Goal: Find specific page/section: Find specific page/section

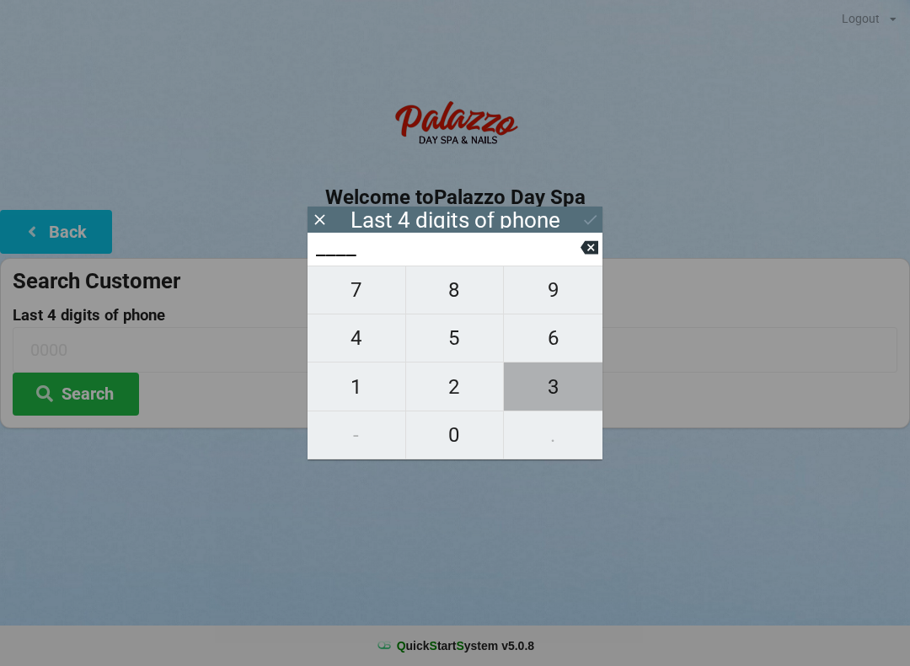
click at [556, 387] on span "3" at bounding box center [553, 386] width 99 height 35
type input "3___"
click at [591, 254] on icon at bounding box center [590, 247] width 18 height 13
type input "____"
click at [458, 338] on span "5" at bounding box center [455, 337] width 98 height 35
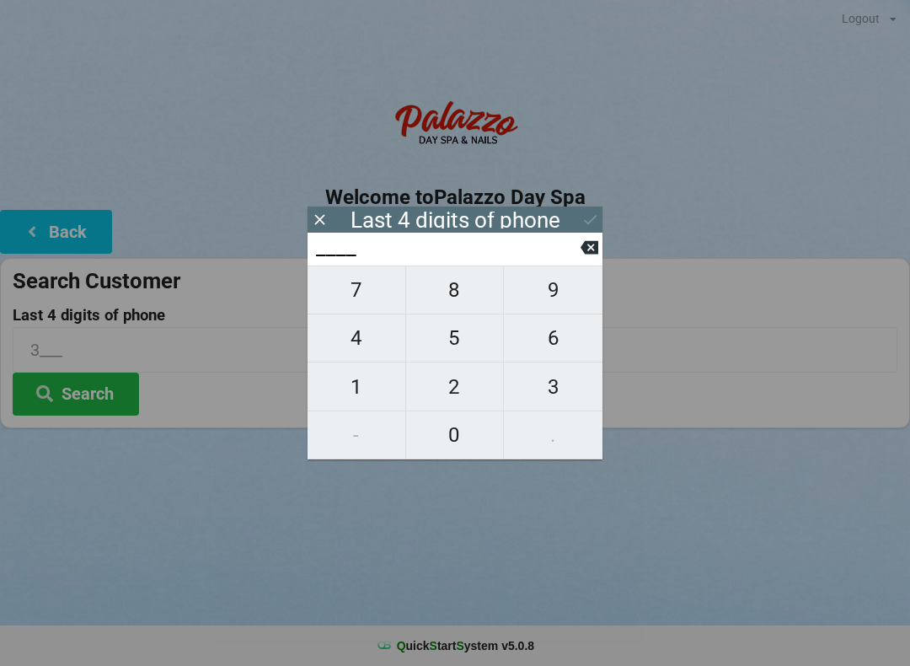
type input "5___"
click at [559, 379] on span "3" at bounding box center [553, 386] width 99 height 35
type input "53__"
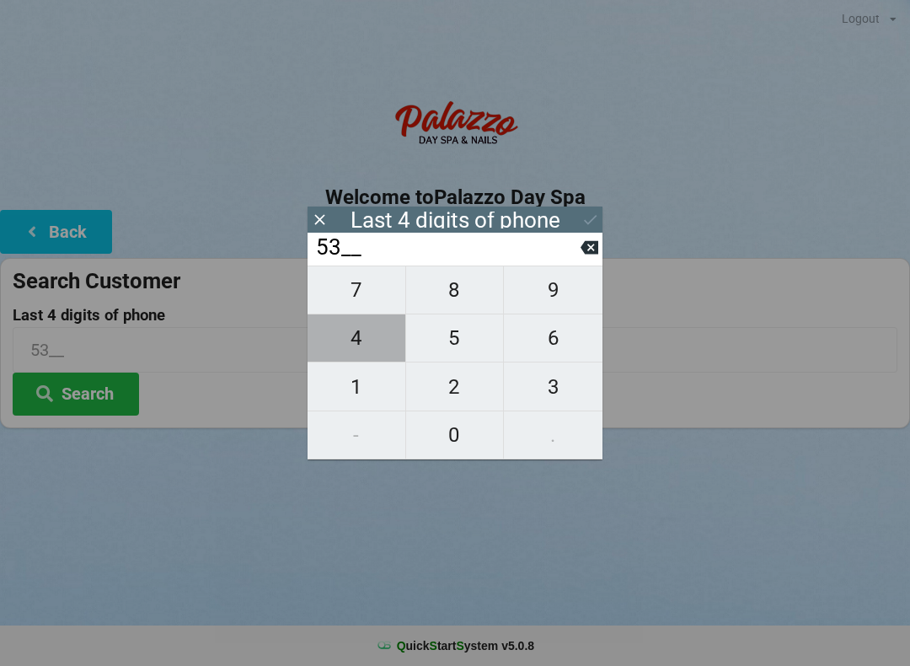
click at [355, 355] on span "4" at bounding box center [357, 337] width 98 height 35
type input "534_"
click at [542, 340] on span "6" at bounding box center [553, 337] width 99 height 35
type input "5346"
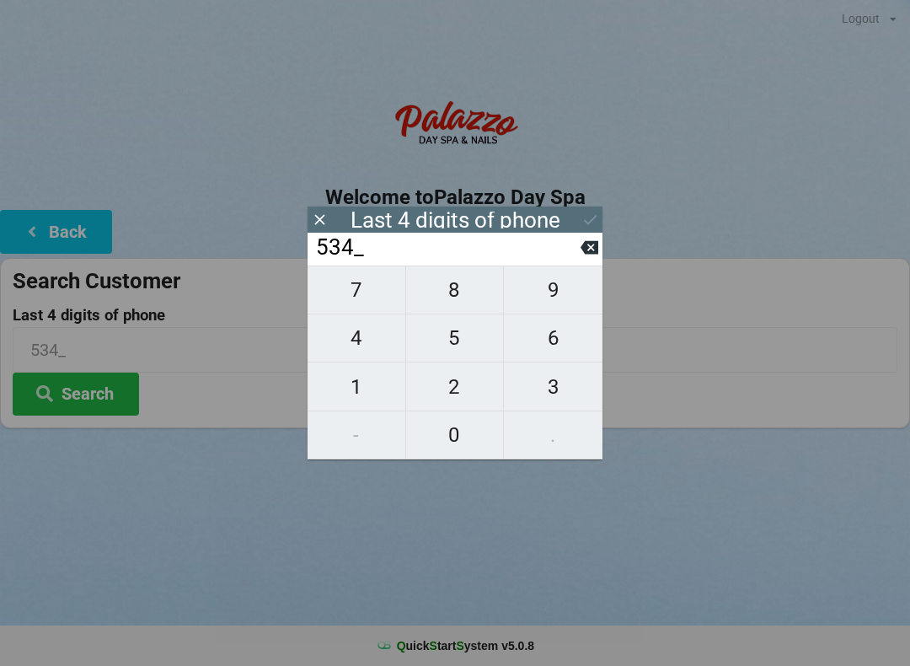
type input "5346"
click at [589, 217] on icon at bounding box center [590, 220] width 18 height 18
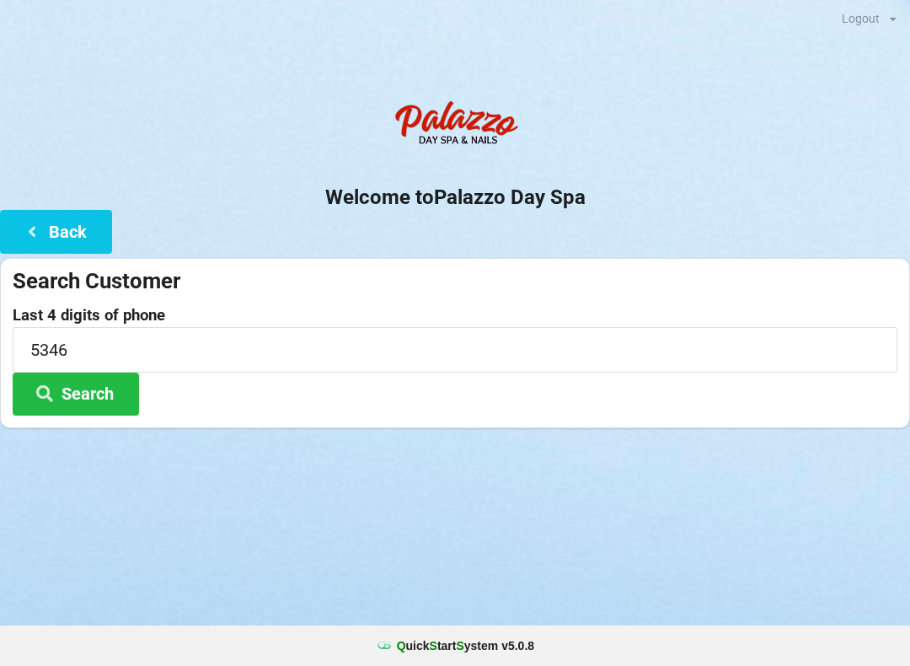
click at [92, 387] on button "Search" at bounding box center [76, 393] width 126 height 43
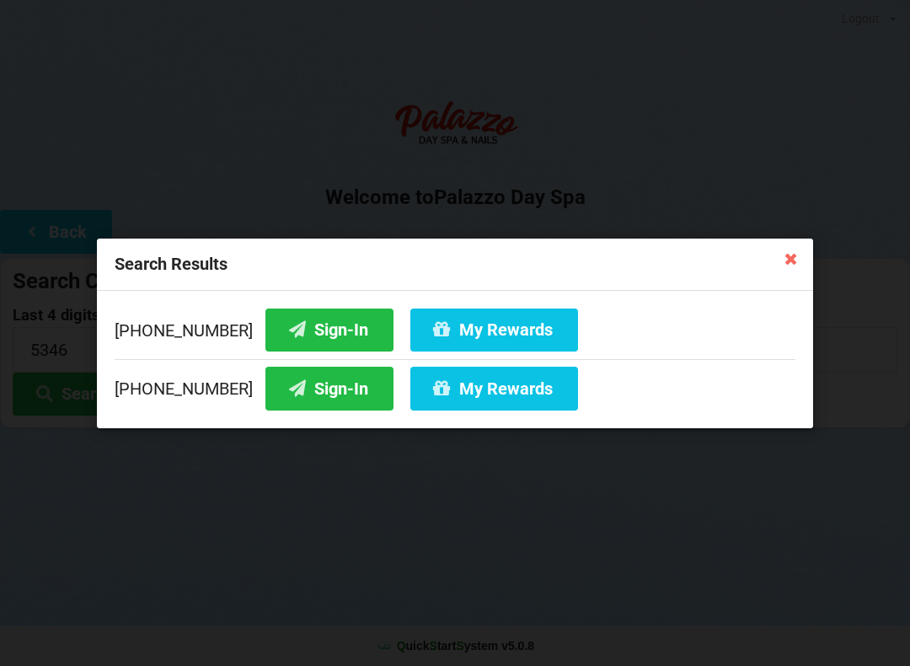
click at [335, 321] on button "Sign-In" at bounding box center [329, 329] width 128 height 43
